Goal: Find specific fact: Find specific fact

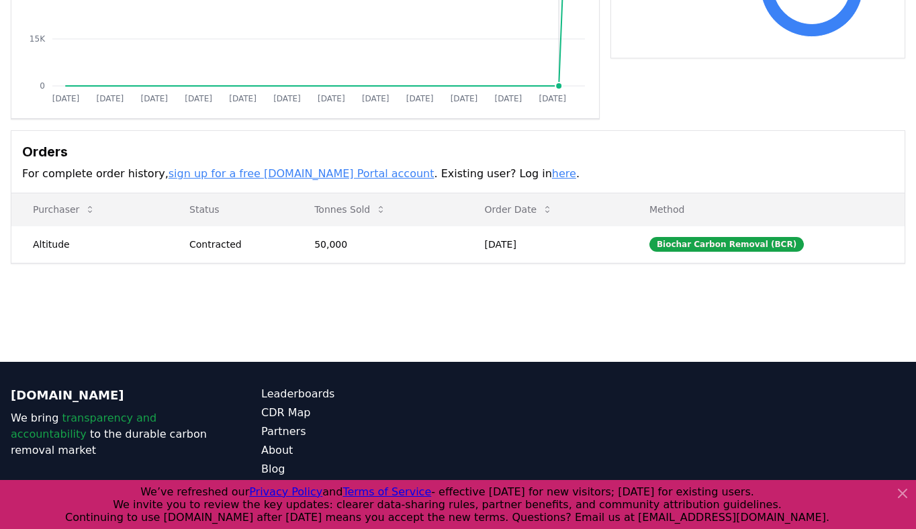
scroll to position [317, 0]
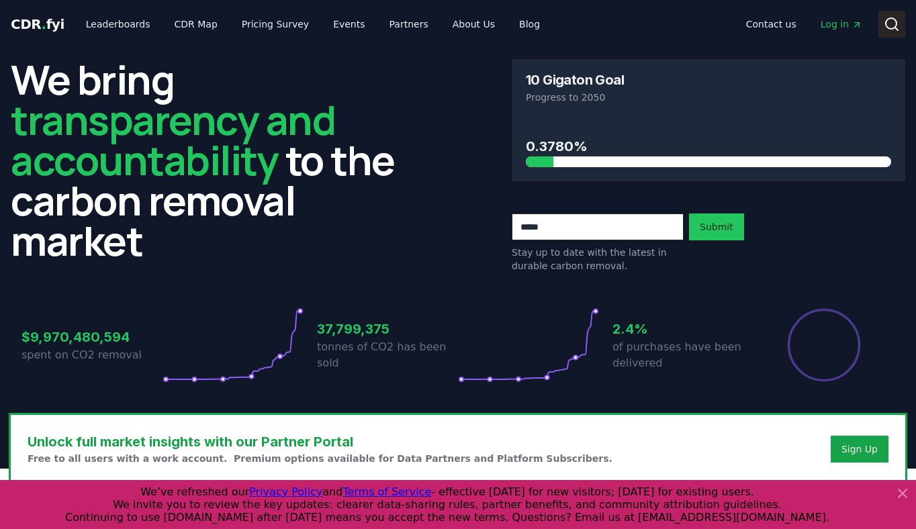
click at [899, 21] on icon at bounding box center [892, 24] width 16 height 16
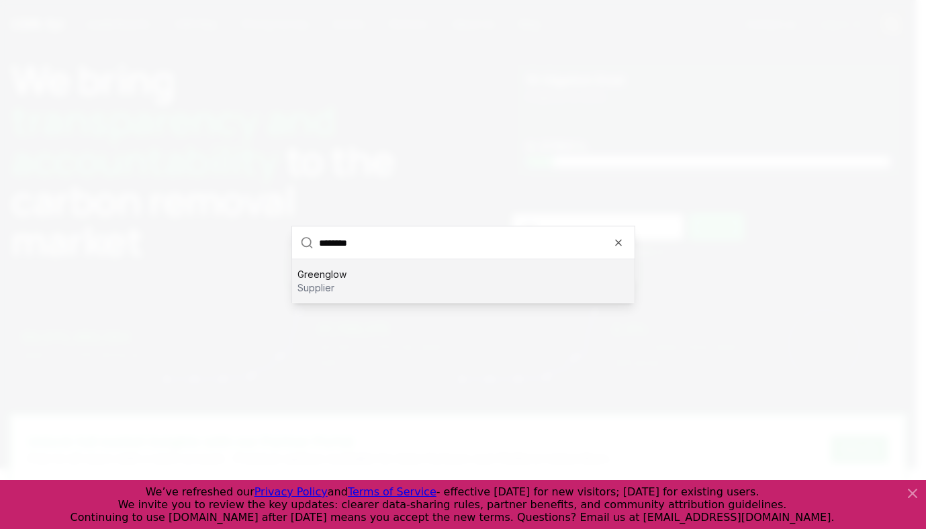
type input "*********"
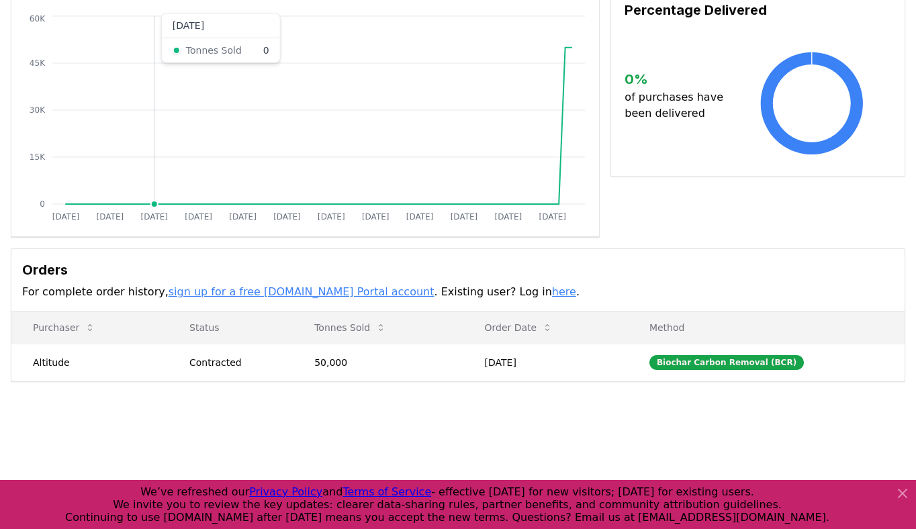
scroll to position [317, 0]
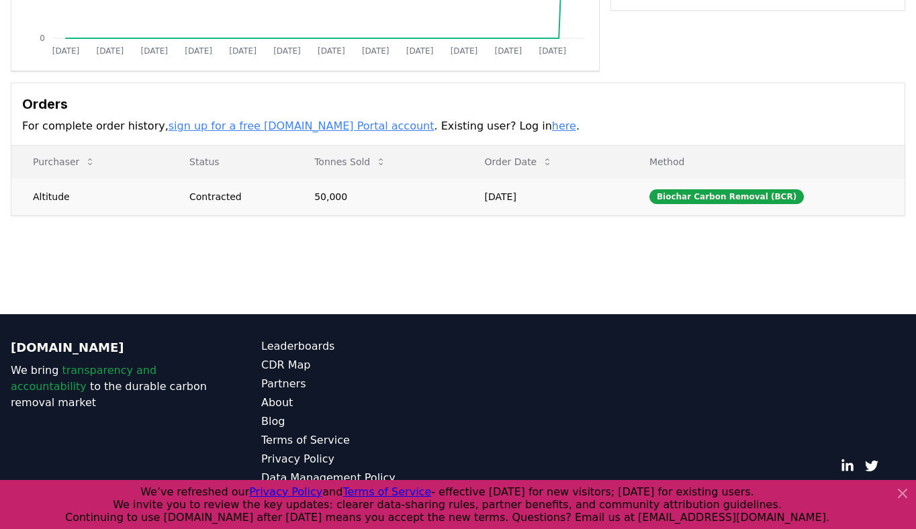
click at [57, 199] on td "Altitude" at bounding box center [89, 196] width 156 height 37
copy td "Altitude"
